Goal: Navigation & Orientation: Find specific page/section

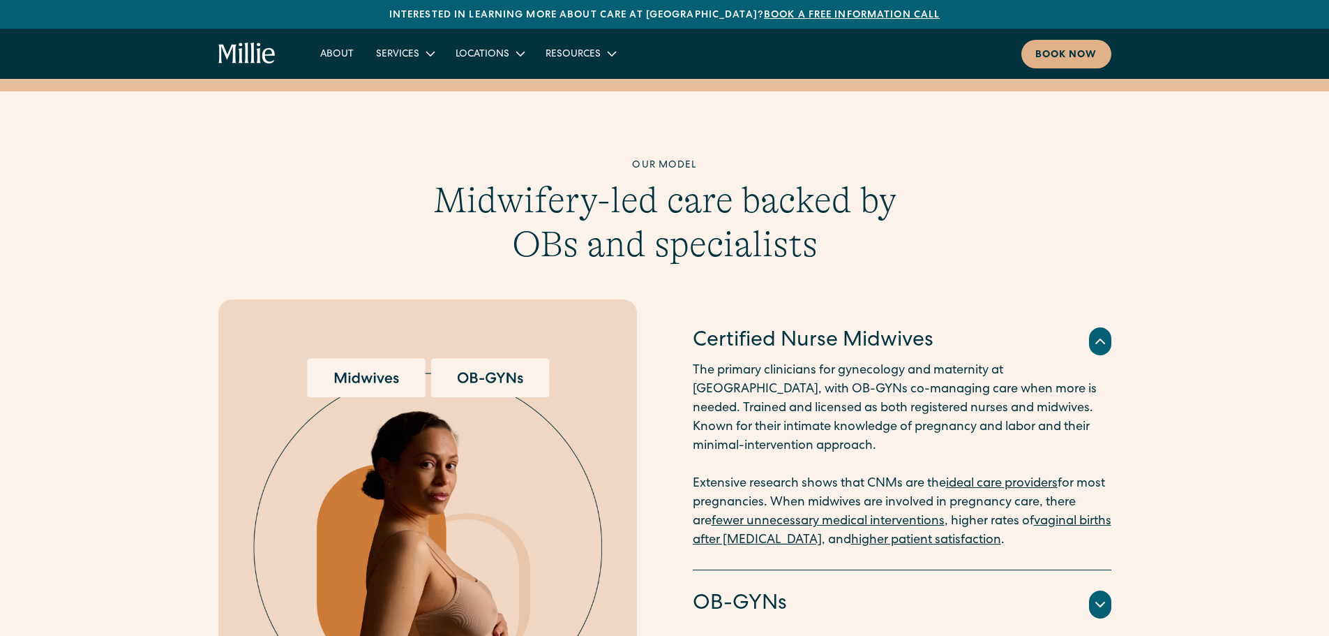
scroll to position [1255, 0]
click at [348, 53] on link "About" at bounding box center [337, 53] width 56 height 23
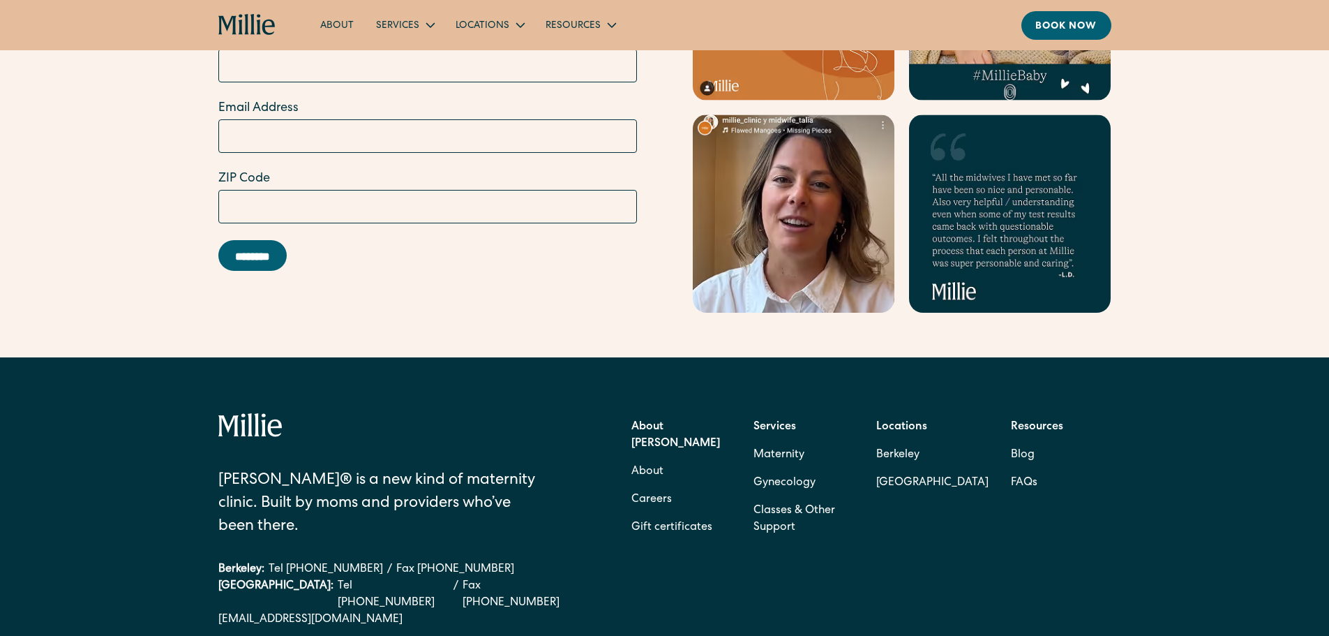
scroll to position [4286, 0]
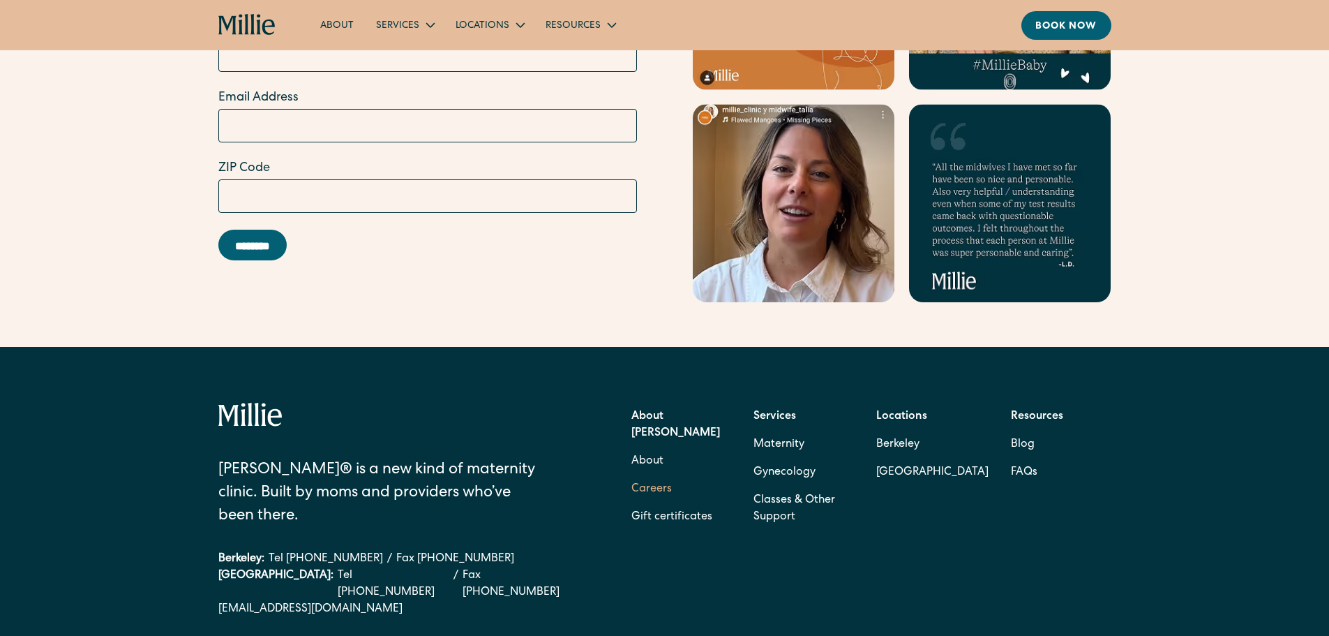
click at [660, 475] on link "Careers" at bounding box center [651, 489] width 40 height 28
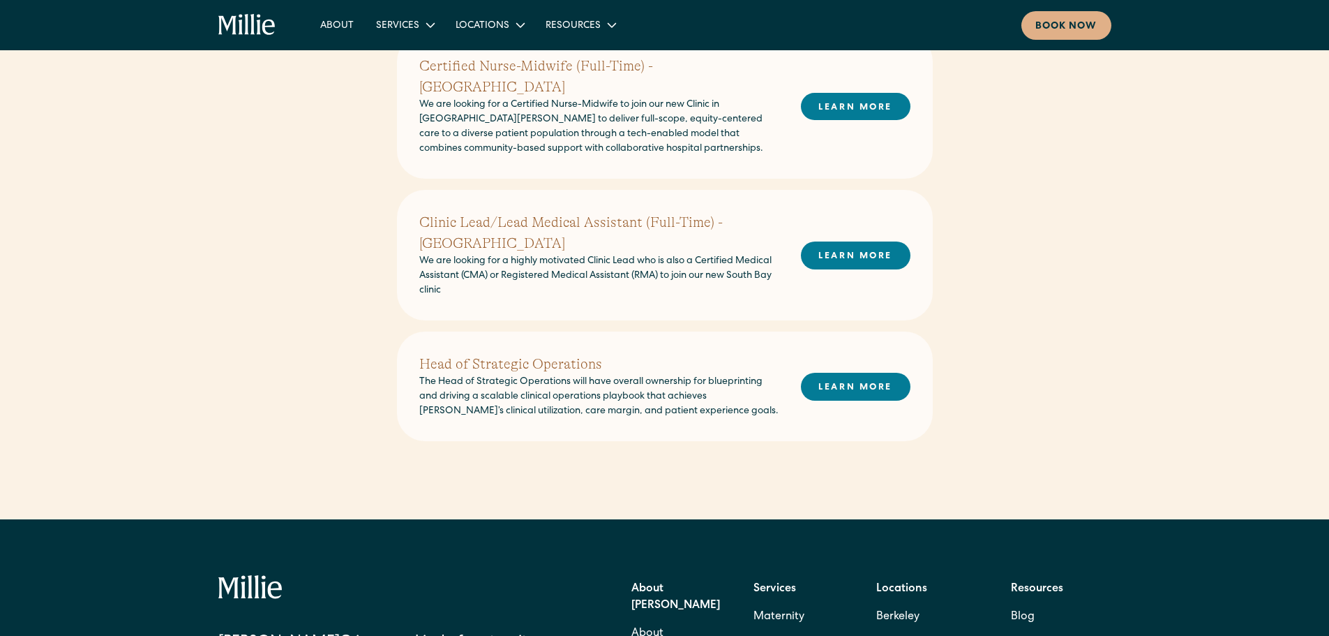
scroll to position [561, 0]
